Goal: Task Accomplishment & Management: Manage account settings

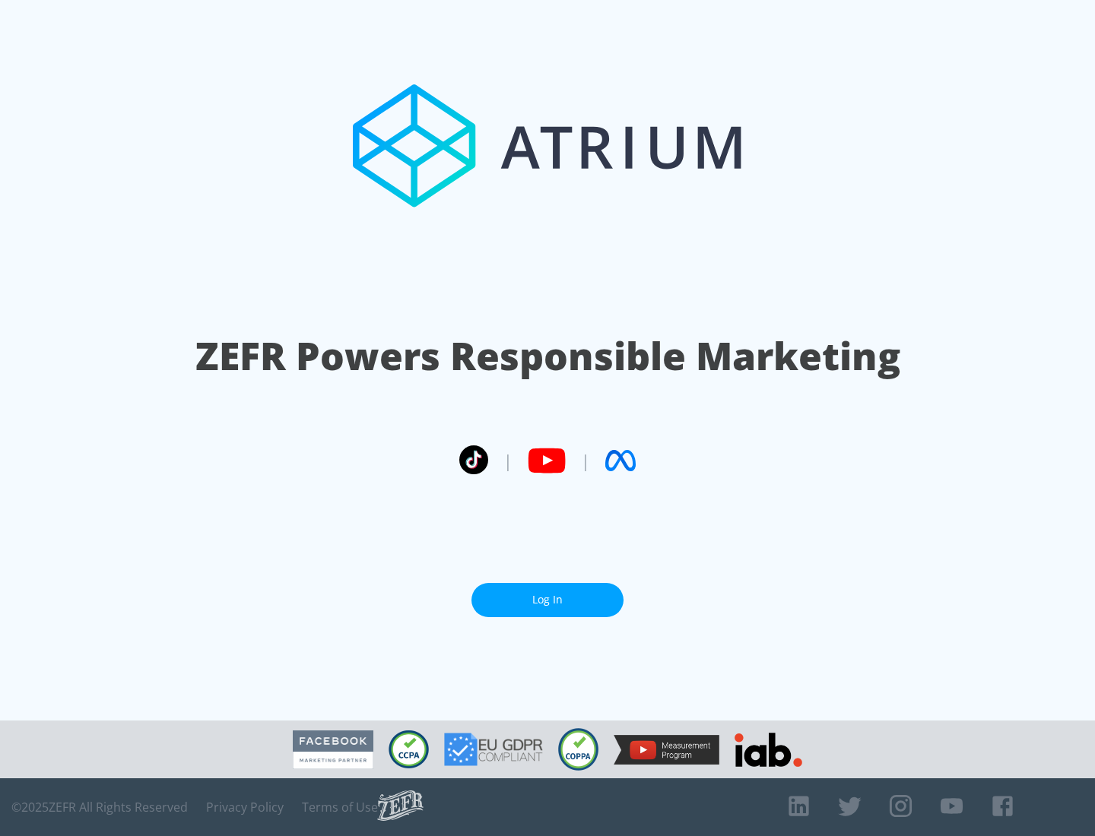
click at [547, 600] on link "Log In" at bounding box center [547, 600] width 152 height 34
